Goal: Task Accomplishment & Management: Manage account settings

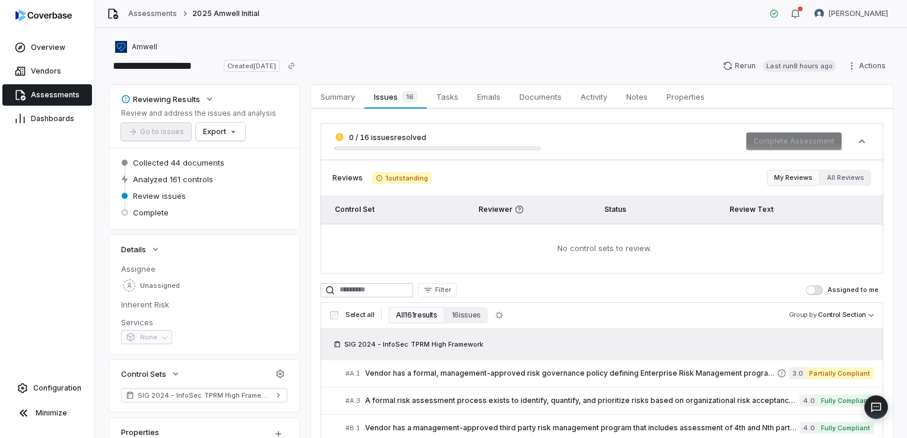
drag, startPoint x: 0, startPoint y: 0, endPoint x: 77, endPoint y: 88, distance: 117.3
click at [77, 88] on link "Assessments" at bounding box center [47, 94] width 90 height 21
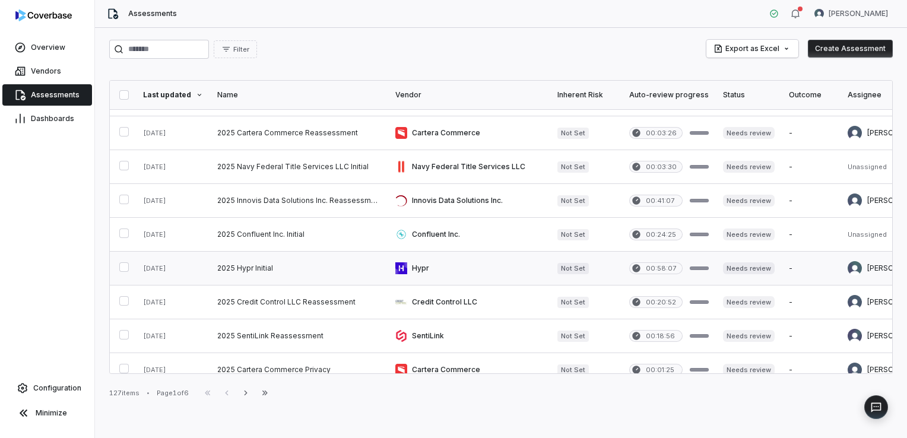
scroll to position [583, 0]
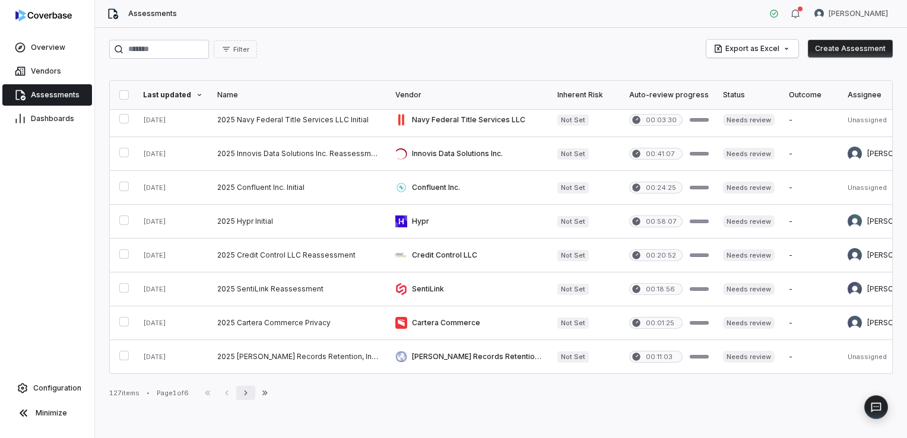
click at [250, 393] on icon "button" at bounding box center [245, 392] width 9 height 9
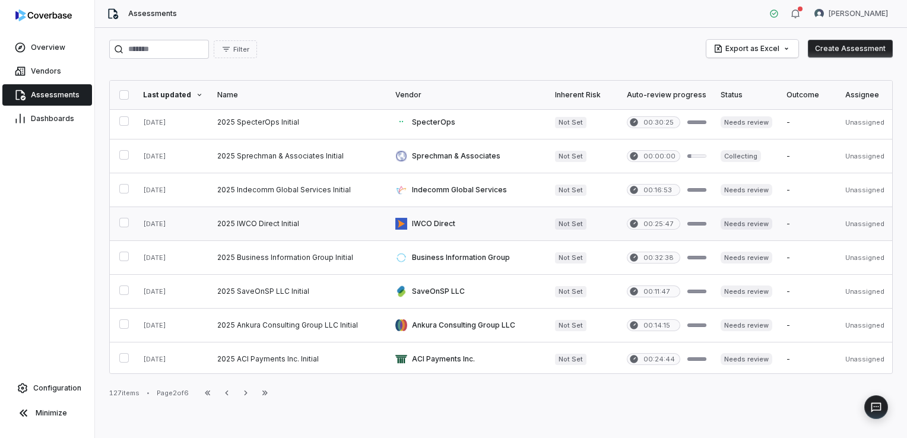
scroll to position [119, 0]
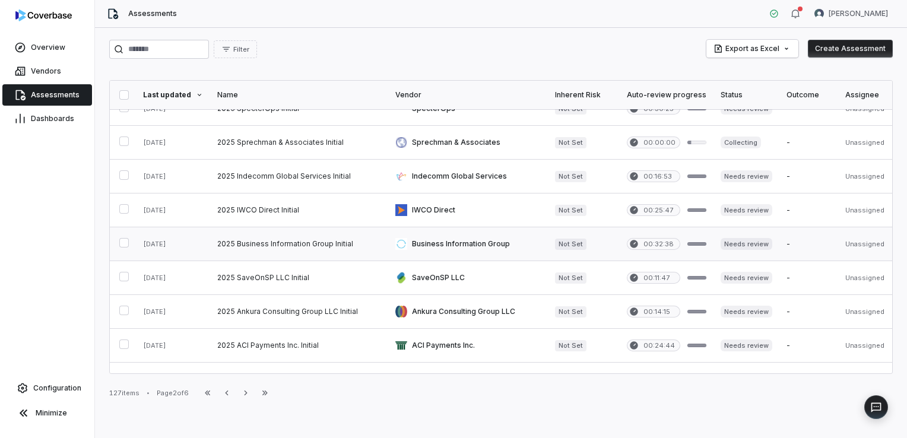
click at [271, 248] on link at bounding box center [299, 243] width 178 height 33
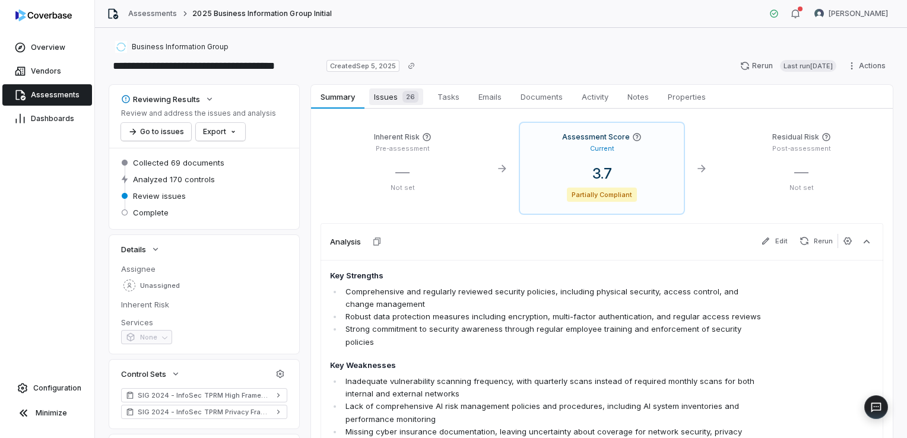
click at [385, 101] on span "Issues 26" at bounding box center [396, 96] width 54 height 17
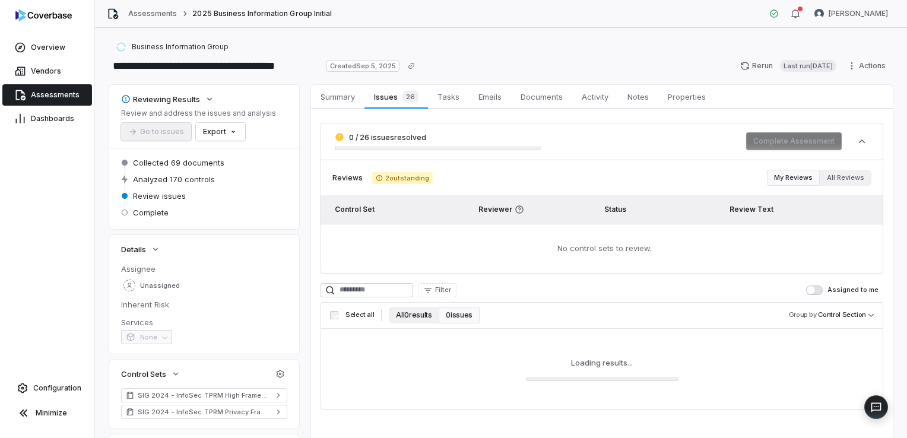
click at [406, 314] on button "All 0 results" at bounding box center [414, 315] width 50 height 17
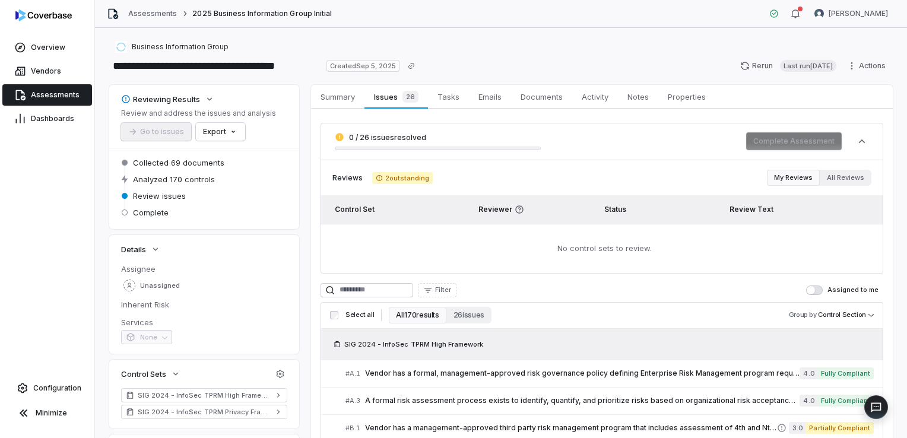
click at [415, 317] on button "All 170 results" at bounding box center [417, 315] width 57 height 17
click at [418, 313] on button "All 170 results" at bounding box center [417, 315] width 57 height 17
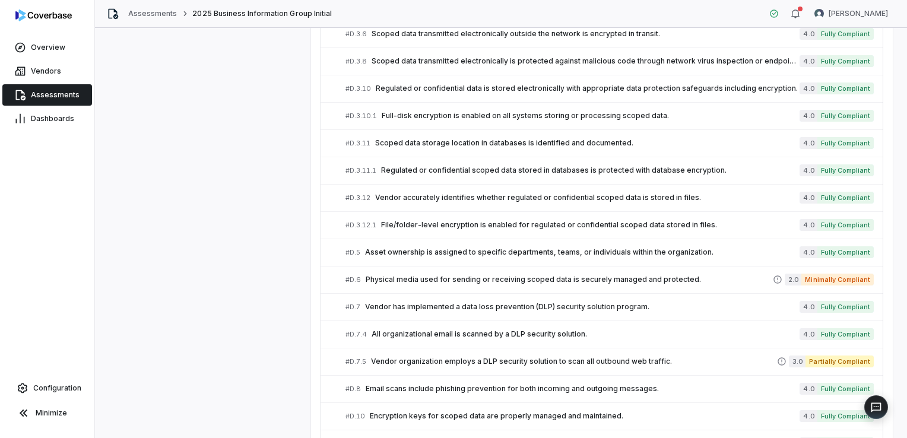
scroll to position [836, 0]
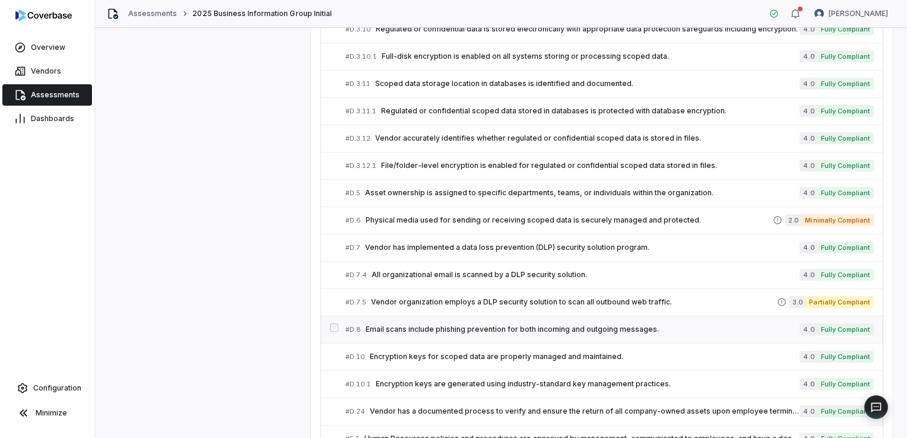
click at [458, 318] on link "# D.8 Email scans include phishing prevention for both incoming and outgoing me…" at bounding box center [609, 329] width 528 height 27
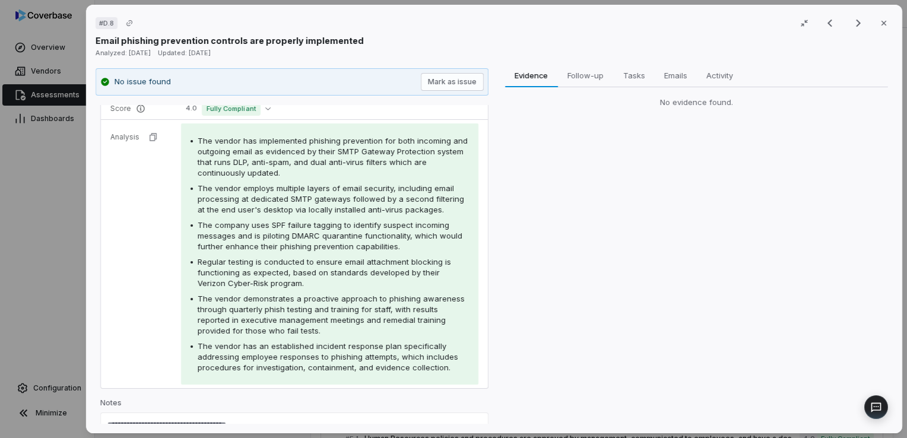
scroll to position [142, 0]
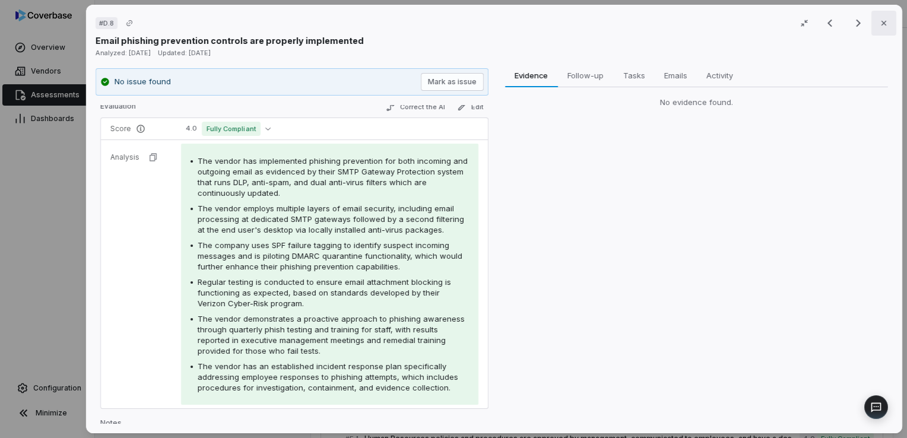
click at [879, 25] on icon "button" at bounding box center [883, 22] width 9 height 9
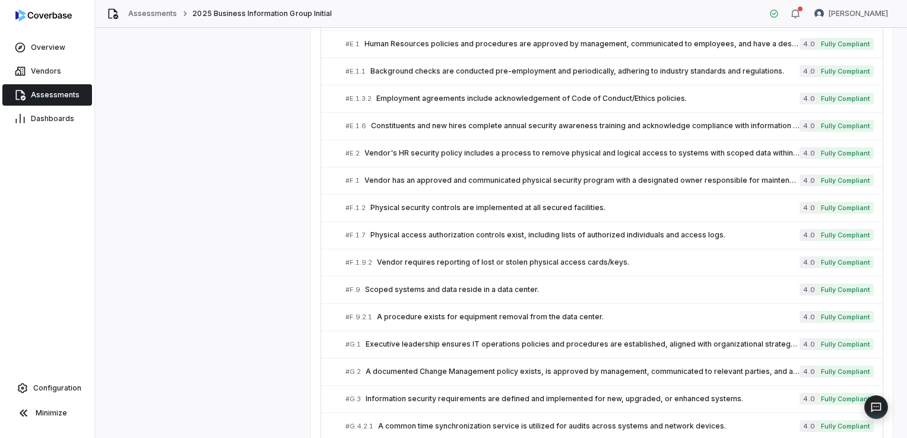
scroll to position [1251, 0]
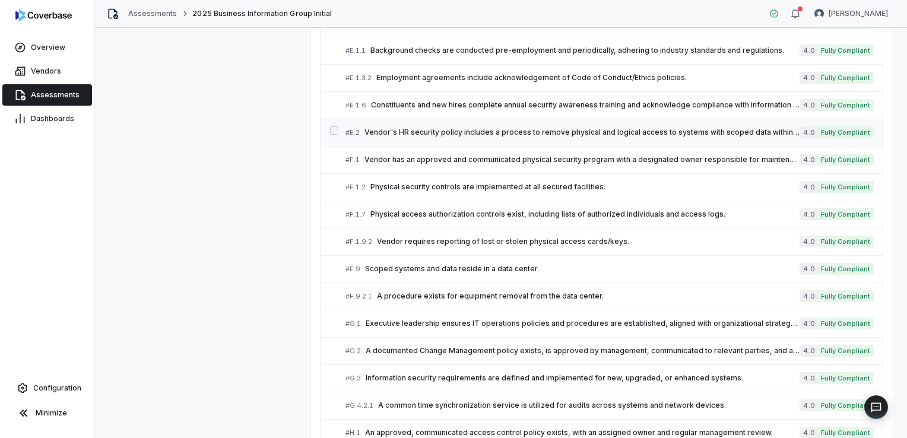
click at [396, 128] on span "Vendor's HR security policy includes a process to remove physical and logical a…" at bounding box center [581, 132] width 435 height 9
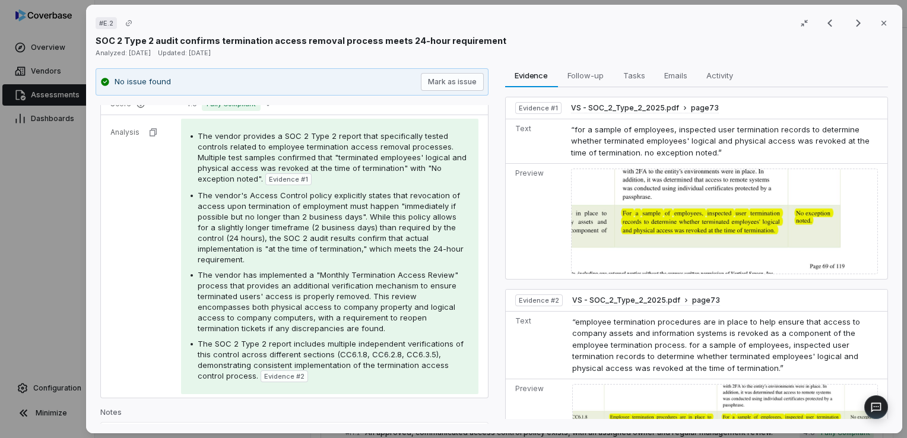
scroll to position [220, 0]
